Goal: Navigation & Orientation: Find specific page/section

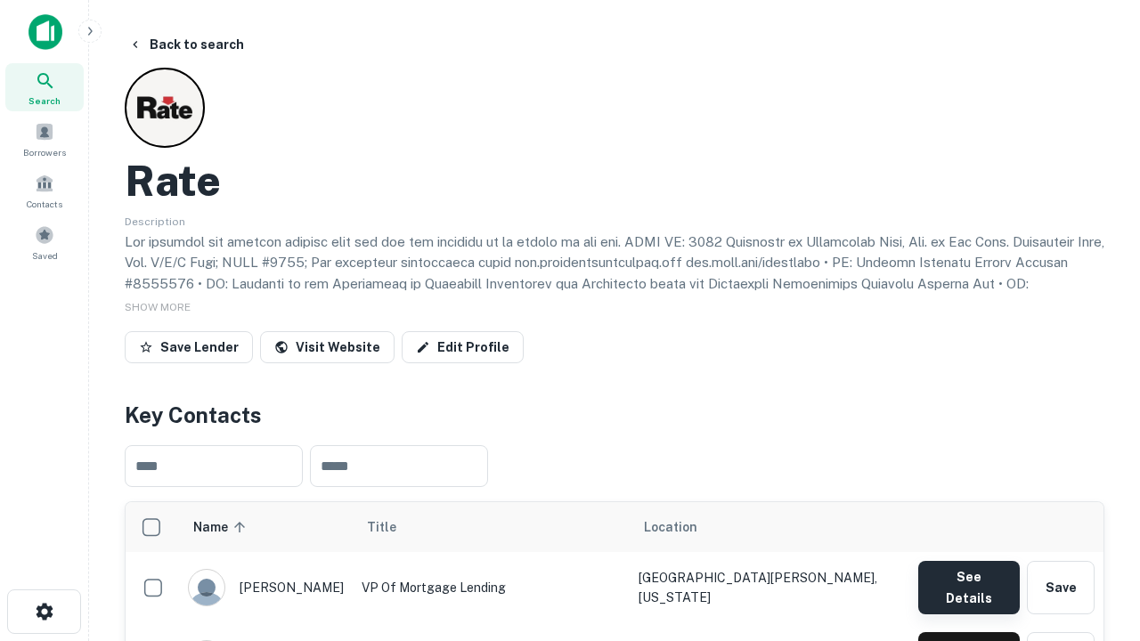
click at [968, 579] on button "See Details" at bounding box center [969, 587] width 102 height 53
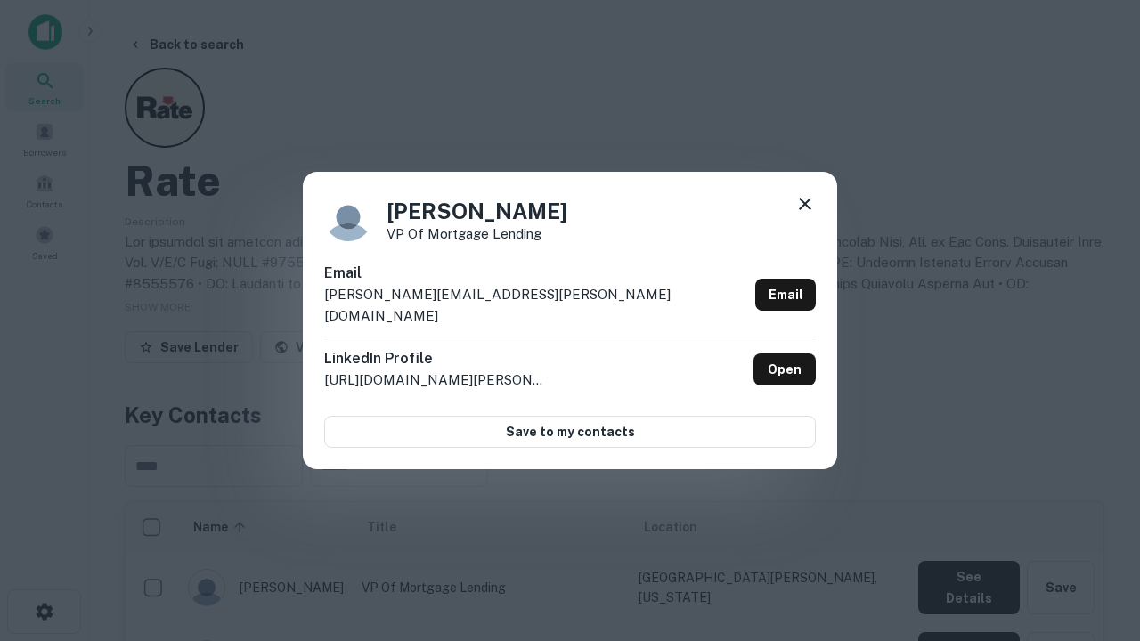
click at [805, 215] on icon at bounding box center [804, 203] width 21 height 21
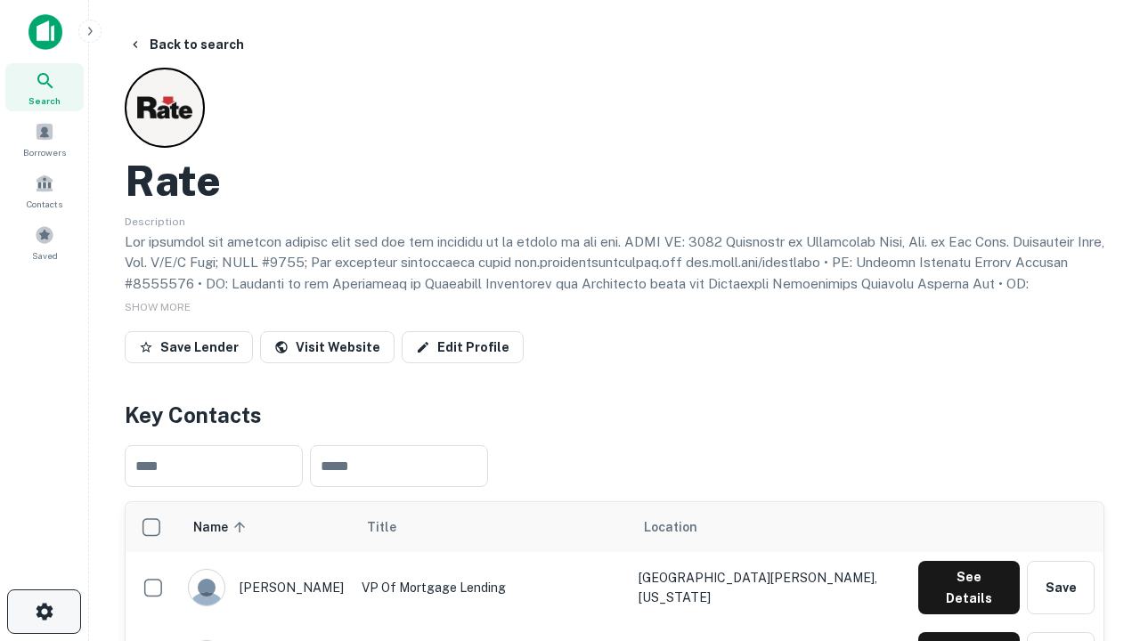
click at [44, 612] on icon "button" at bounding box center [44, 611] width 21 height 21
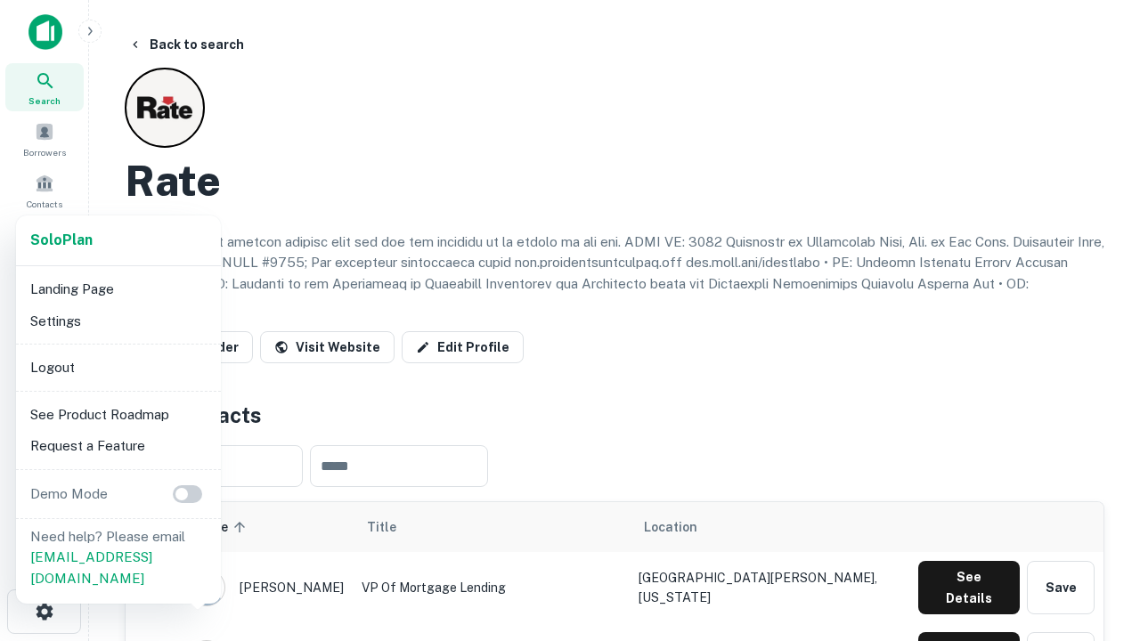
click at [118, 367] on li "Logout" at bounding box center [118, 368] width 191 height 32
